Goal: Task Accomplishment & Management: Manage account settings

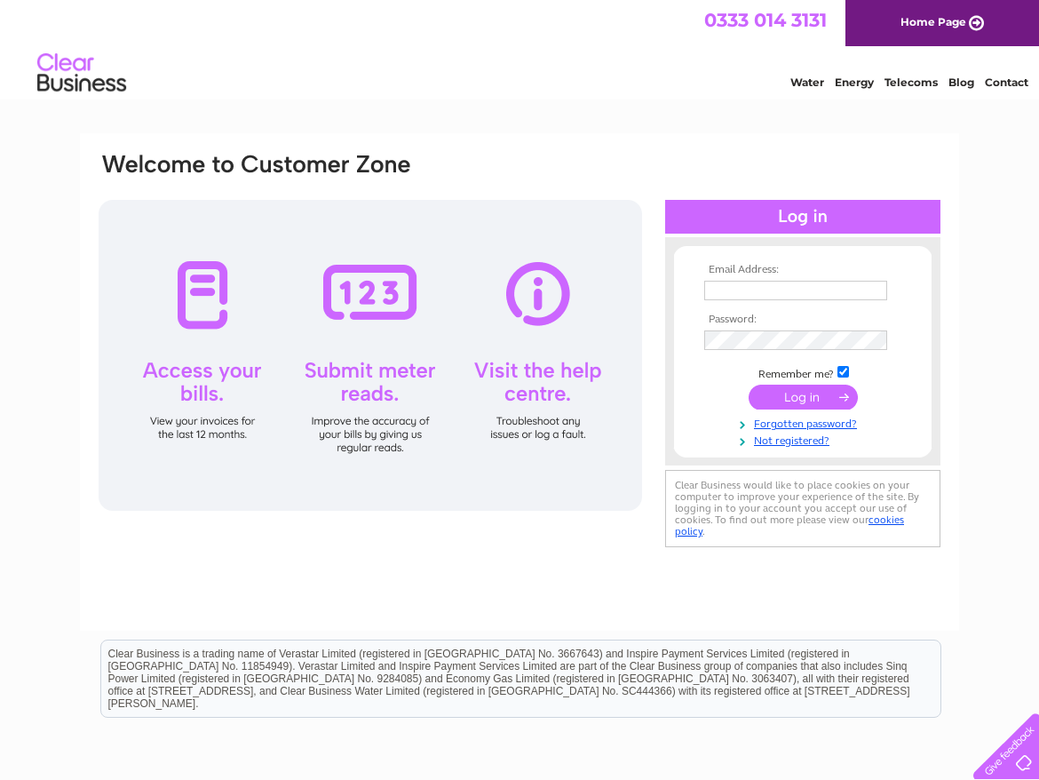
type input "martin.haylock@btconnect.com"
click at [835, 391] on input "submit" at bounding box center [803, 397] width 109 height 25
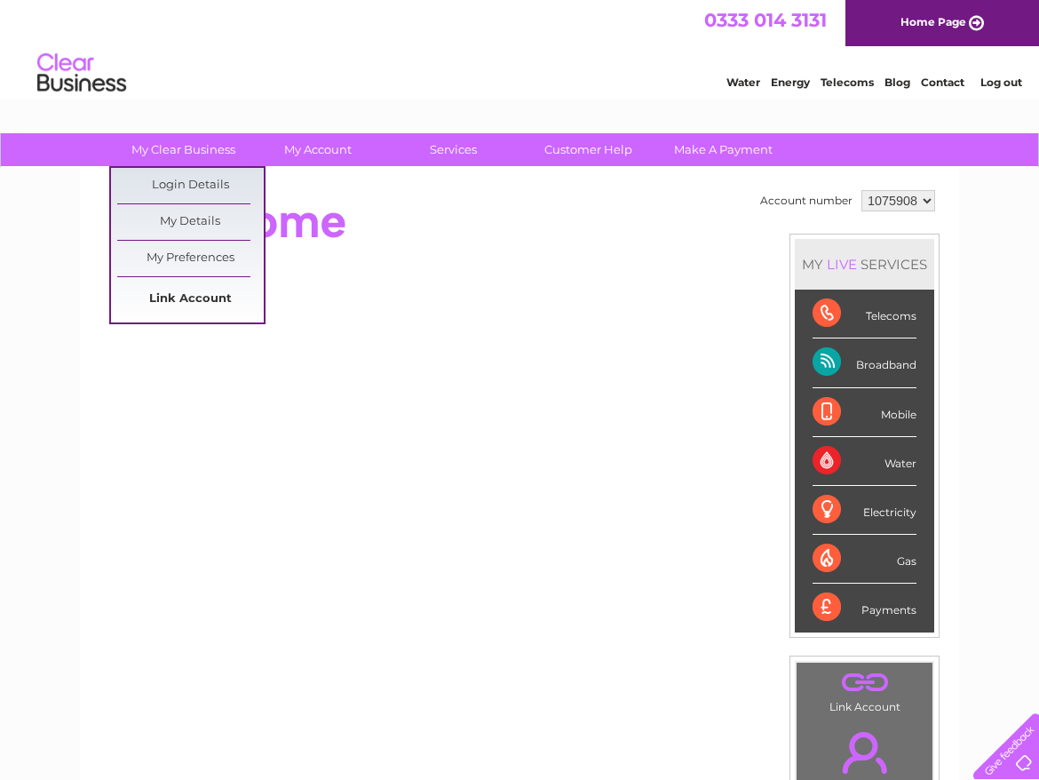
click at [192, 296] on link "Link Account" at bounding box center [190, 300] width 147 height 36
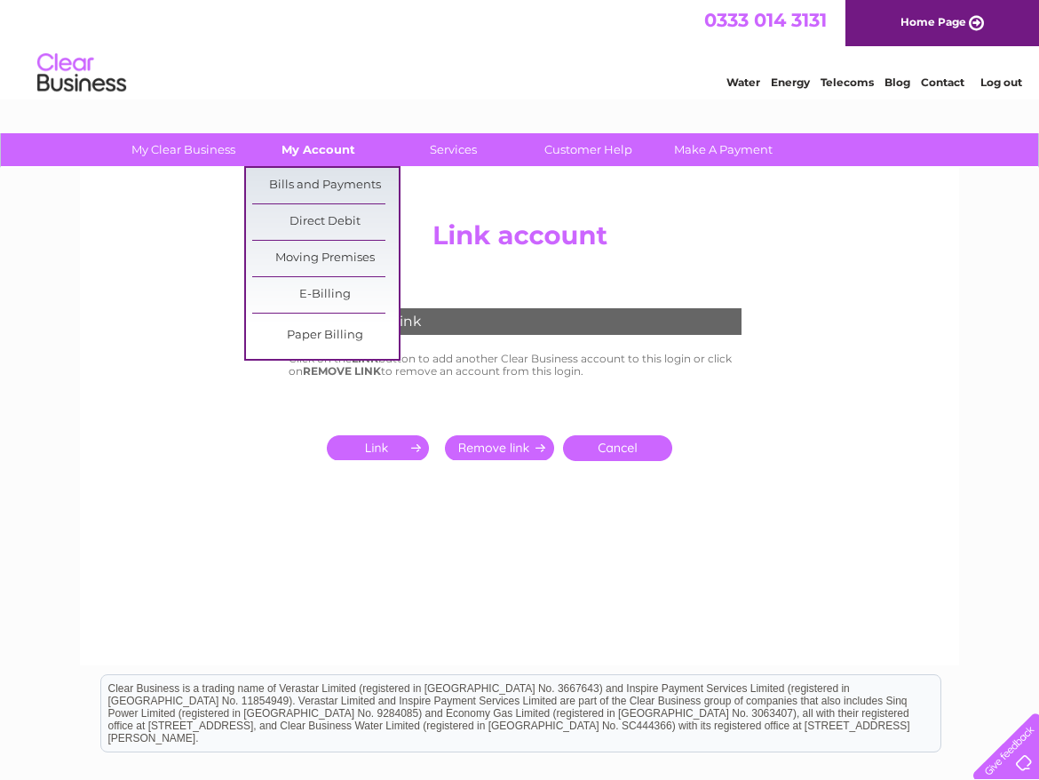
click at [297, 142] on link "My Account" at bounding box center [318, 149] width 147 height 33
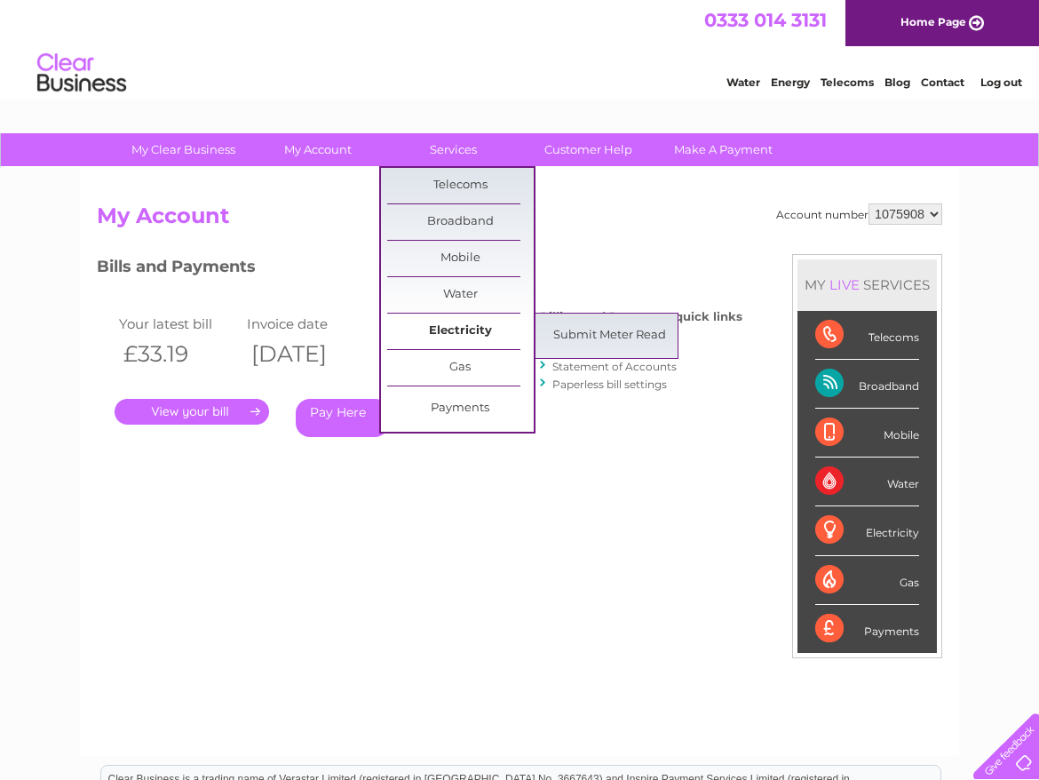
click at [453, 328] on link "Electricity" at bounding box center [460, 332] width 147 height 36
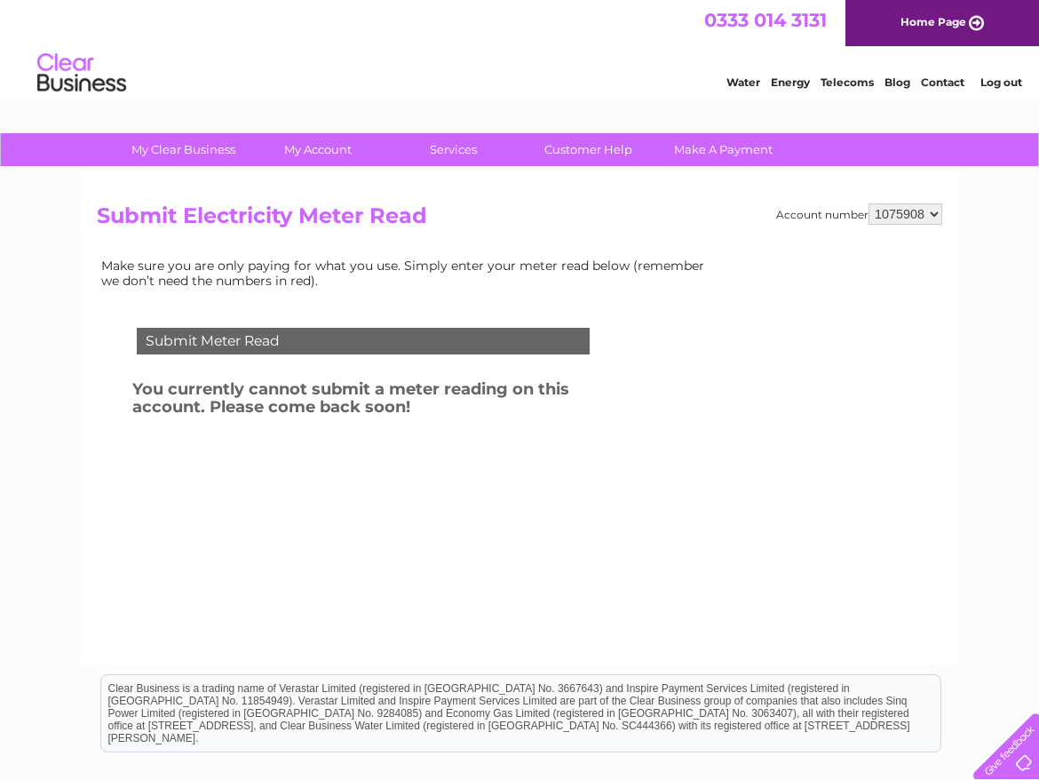
click at [935, 213] on select "1075908 1075932" at bounding box center [906, 213] width 74 height 21
select select "1075932"
click at [869, 203] on select "1075908 1075932" at bounding box center [906, 213] width 74 height 21
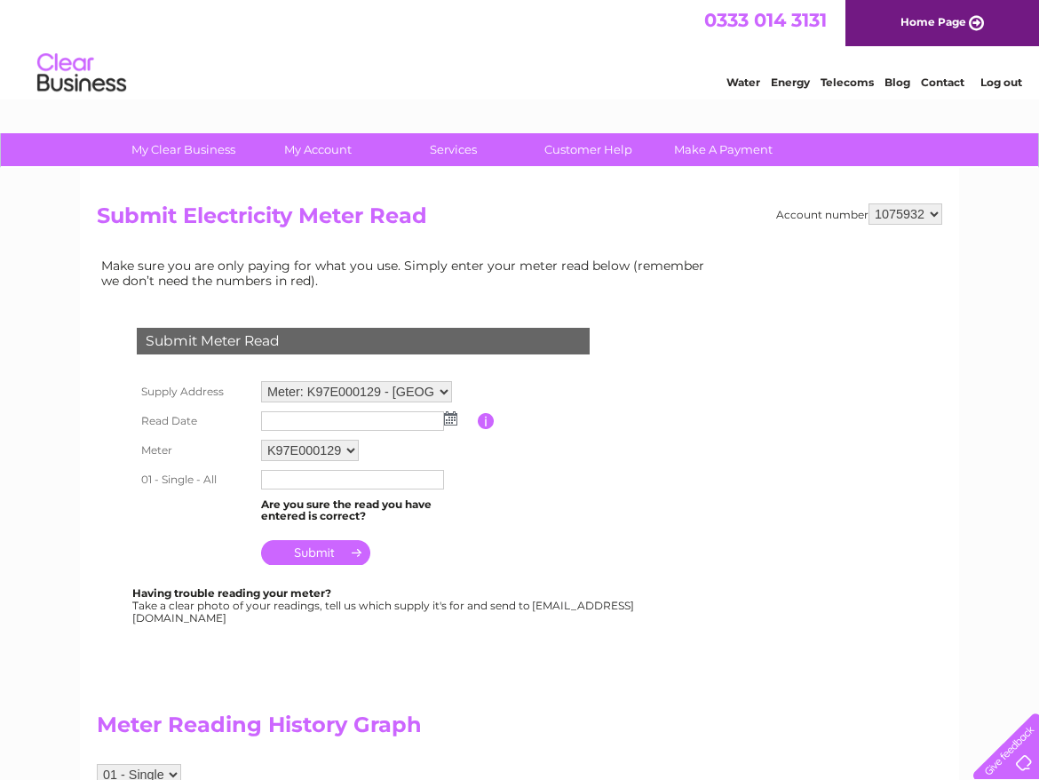
click at [1001, 77] on link "Log out" at bounding box center [1002, 82] width 42 height 13
